Goal: Task Accomplishment & Management: Manage account settings

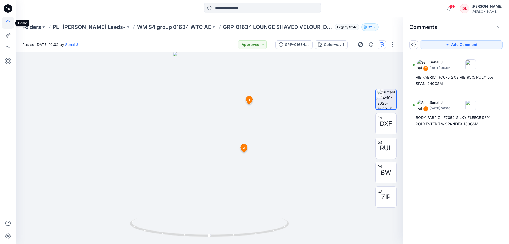
click at [6, 24] on icon at bounding box center [8, 23] width 12 height 12
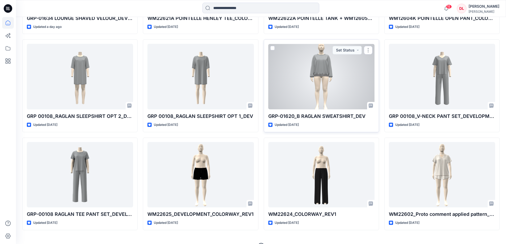
scroll to position [533, 0]
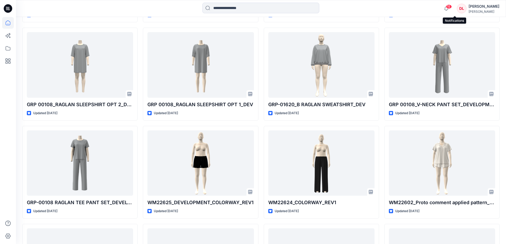
click at [451, 8] on span "15" at bounding box center [449, 7] width 6 height 4
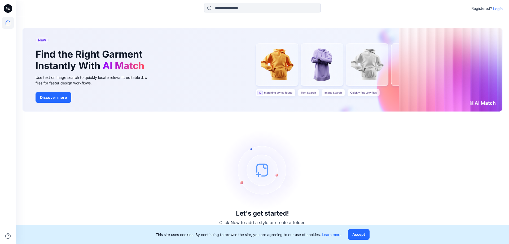
click at [497, 9] on p "Login" at bounding box center [499, 9] width 10 height 6
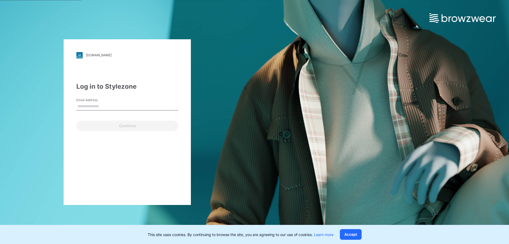
type input "**********"
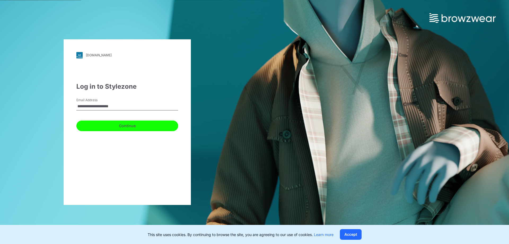
click at [126, 124] on button "Continue" at bounding box center [127, 125] width 102 height 11
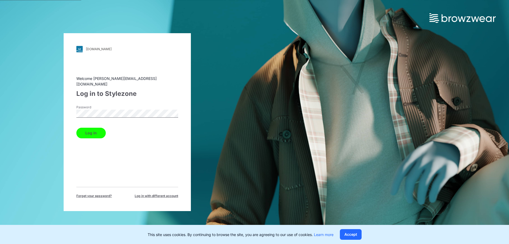
click at [89, 133] on button "Log in" at bounding box center [90, 133] width 29 height 11
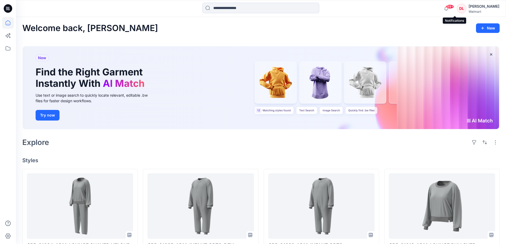
click at [453, 7] on span "99+" at bounding box center [450, 7] width 8 height 4
